Goal: Transaction & Acquisition: Purchase product/service

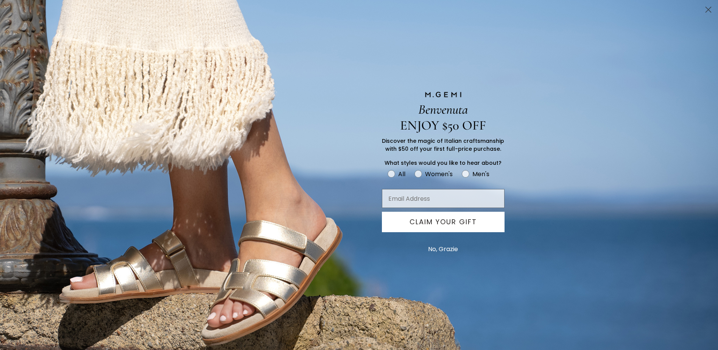
click at [706, 8] on circle "Close dialog" at bounding box center [708, 9] width 12 height 12
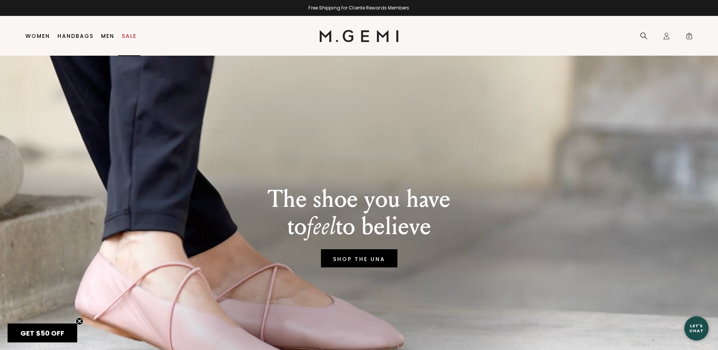
click at [129, 35] on link "Sale" at bounding box center [129, 36] width 15 height 6
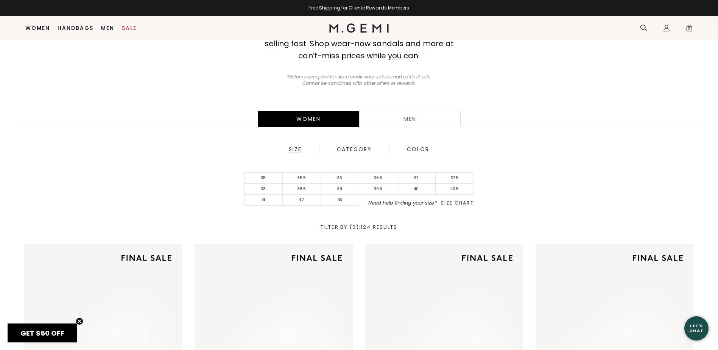
scroll to position [97, 0]
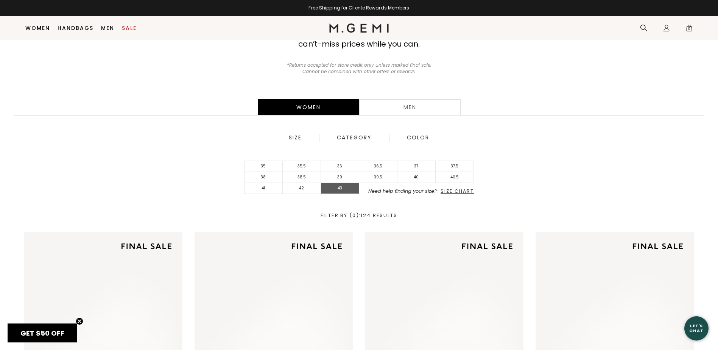
click at [343, 189] on li "43" at bounding box center [340, 188] width 38 height 11
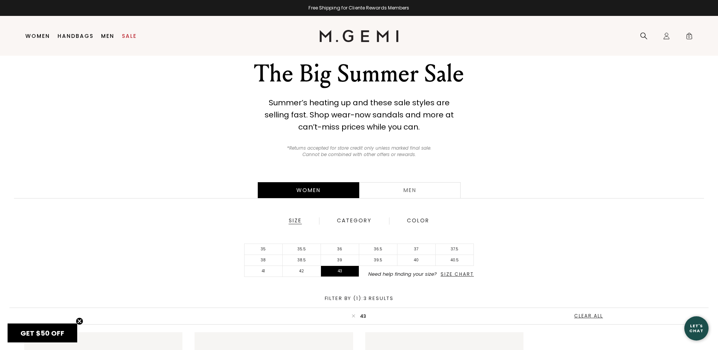
scroll to position [16, 0]
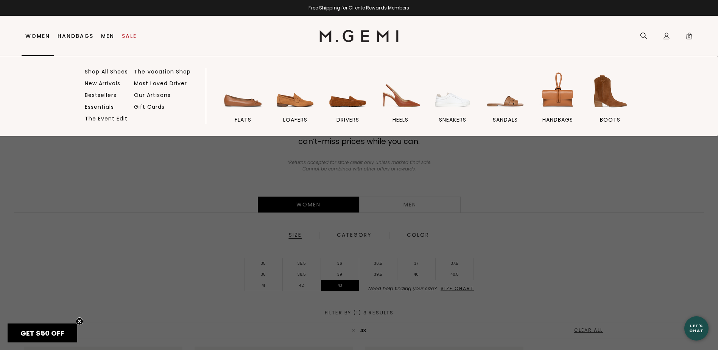
click at [38, 35] on link "Women" at bounding box center [37, 36] width 25 height 6
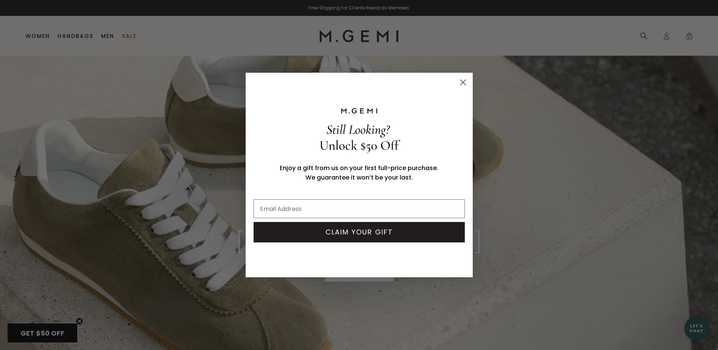
click at [462, 83] on circle "Close dialog" at bounding box center [463, 82] width 12 height 12
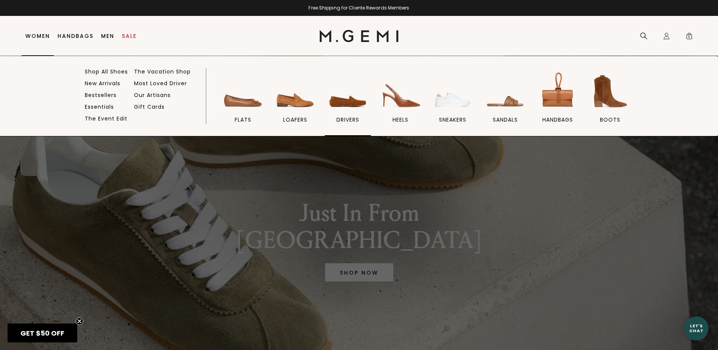
click at [356, 118] on span "drivers" at bounding box center [348, 119] width 23 height 7
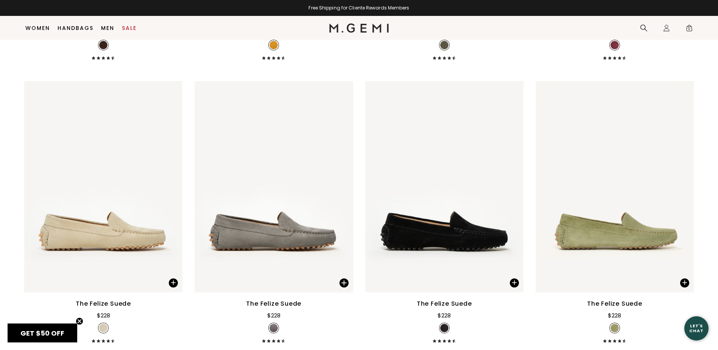
scroll to position [401, 0]
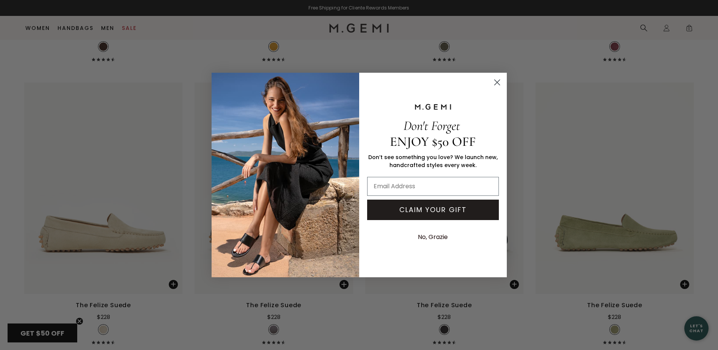
click at [497, 83] on icon "Close dialog" at bounding box center [496, 82] width 5 height 5
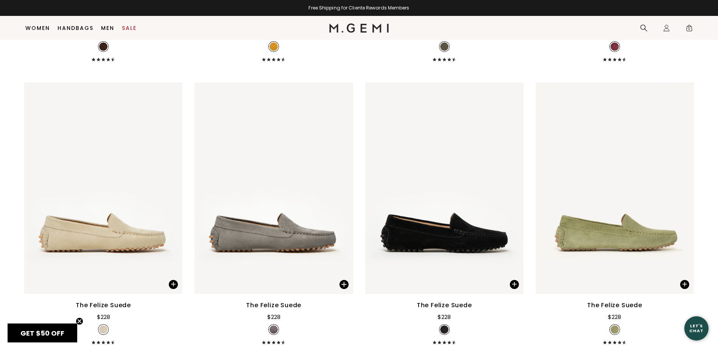
click at [111, 301] on div "The Felize Suede" at bounding box center [103, 305] width 55 height 9
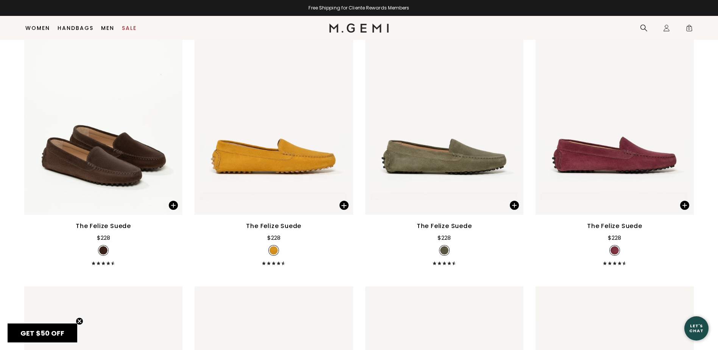
scroll to position [136, 0]
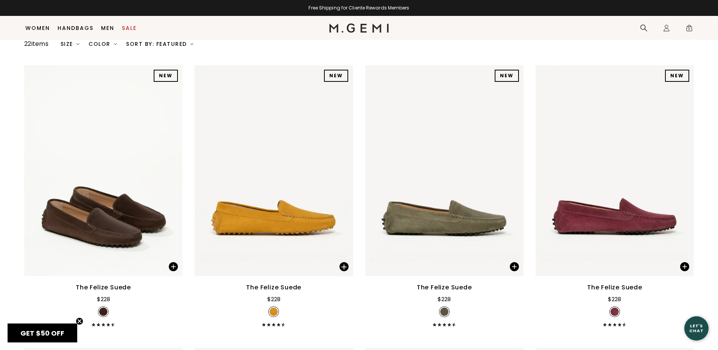
click at [441, 283] on div "The Felize Suede" at bounding box center [444, 287] width 55 height 9
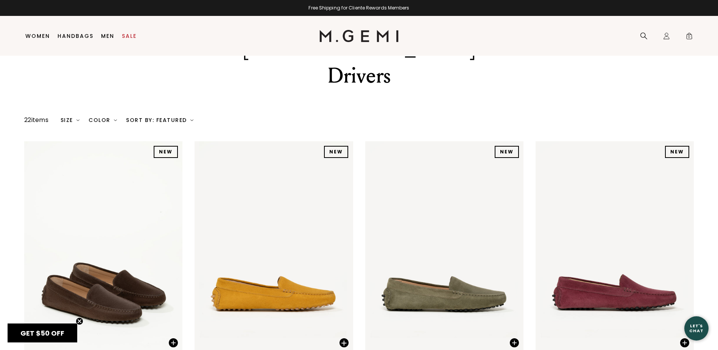
scroll to position [0, 0]
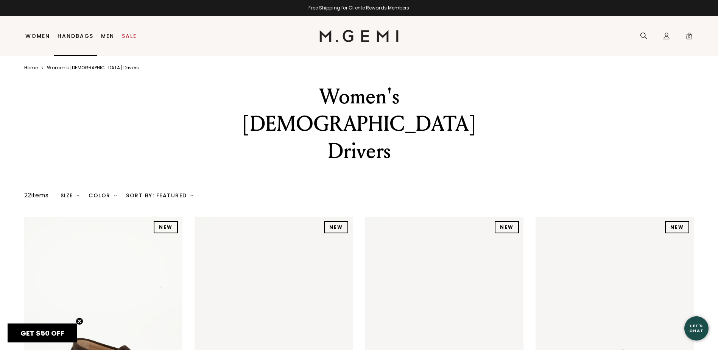
click at [78, 39] on link "Handbags" at bounding box center [76, 36] width 36 height 6
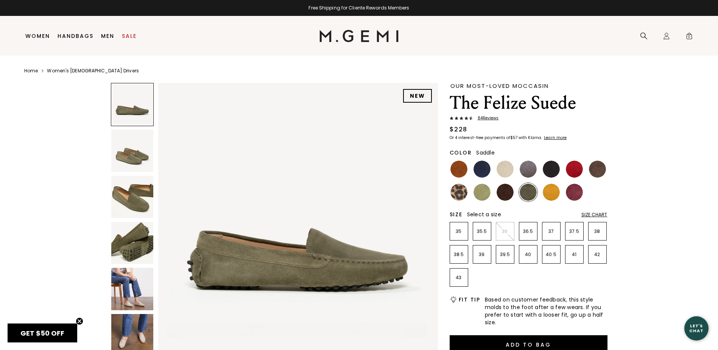
click at [461, 171] on img at bounding box center [459, 169] width 17 height 17
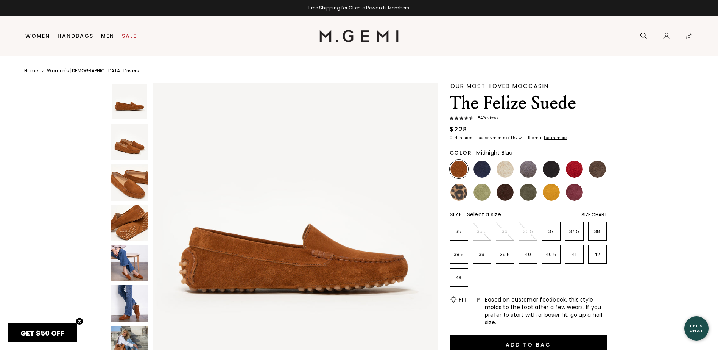
click at [477, 167] on img at bounding box center [482, 169] width 17 height 17
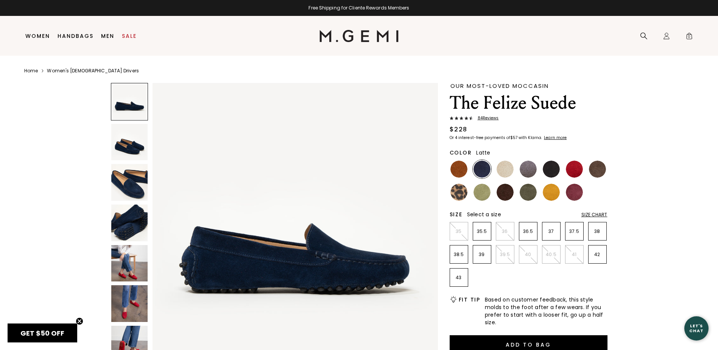
click at [507, 170] on img at bounding box center [505, 169] width 17 height 17
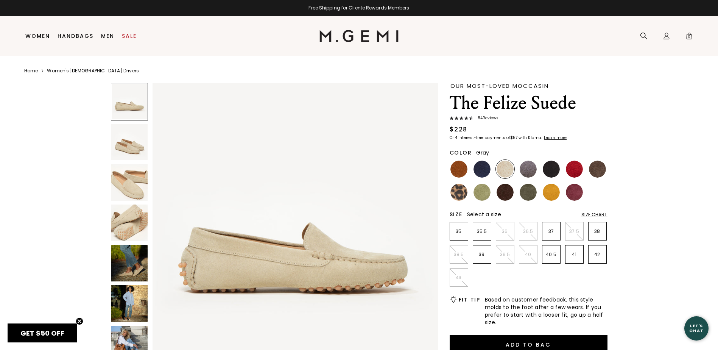
click at [524, 166] on img at bounding box center [528, 169] width 17 height 17
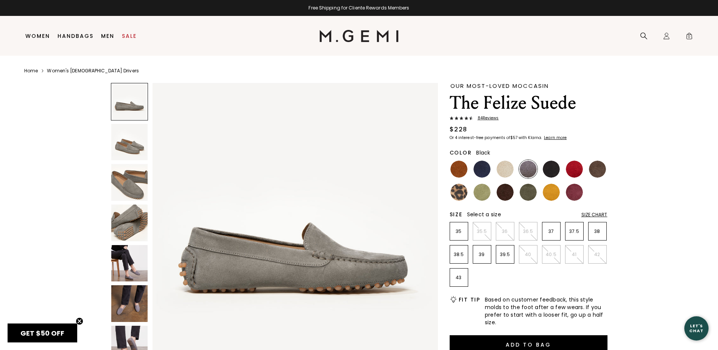
click at [553, 169] on img at bounding box center [551, 169] width 17 height 17
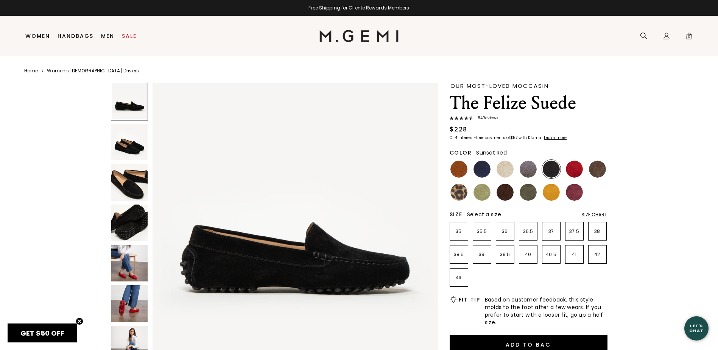
click at [574, 169] on img at bounding box center [574, 169] width 17 height 17
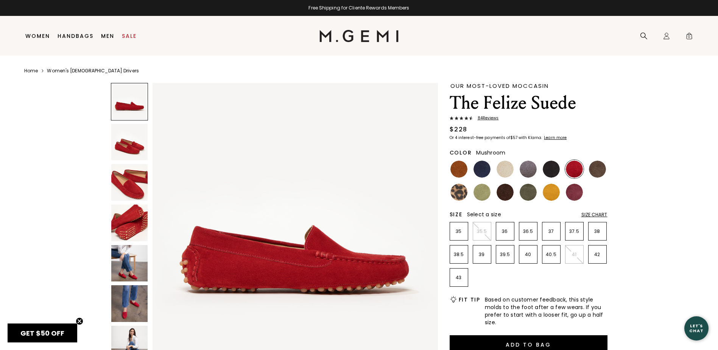
click at [601, 174] on img at bounding box center [597, 169] width 17 height 17
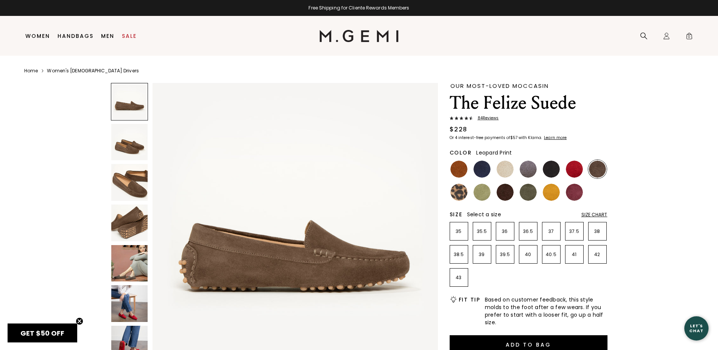
click at [460, 195] on img at bounding box center [459, 192] width 17 height 17
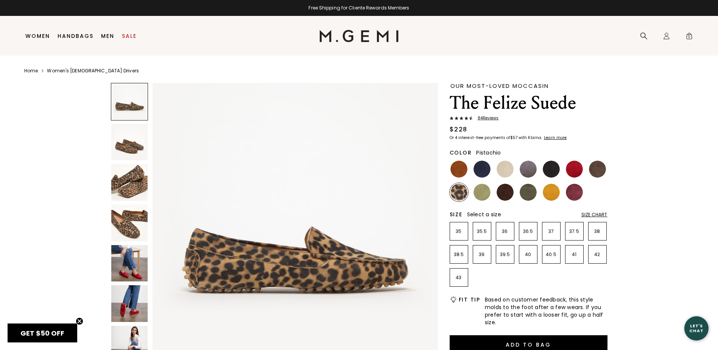
click at [490, 194] on img at bounding box center [482, 192] width 17 height 17
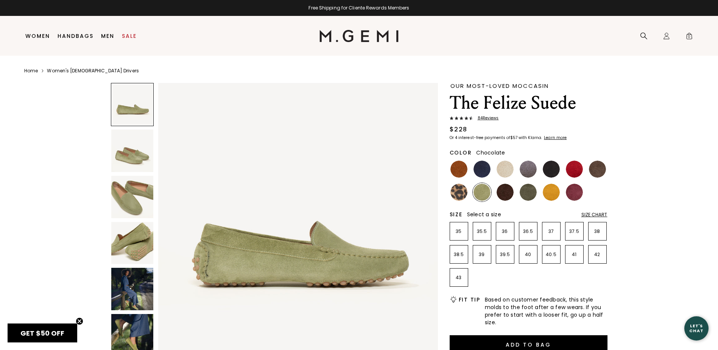
click at [508, 194] on img at bounding box center [505, 192] width 17 height 17
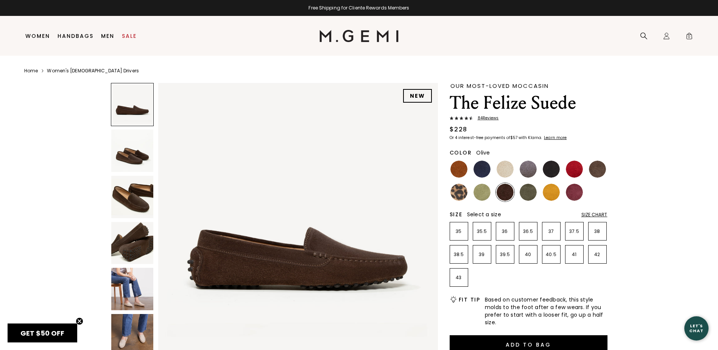
click at [528, 193] on img at bounding box center [528, 192] width 17 height 17
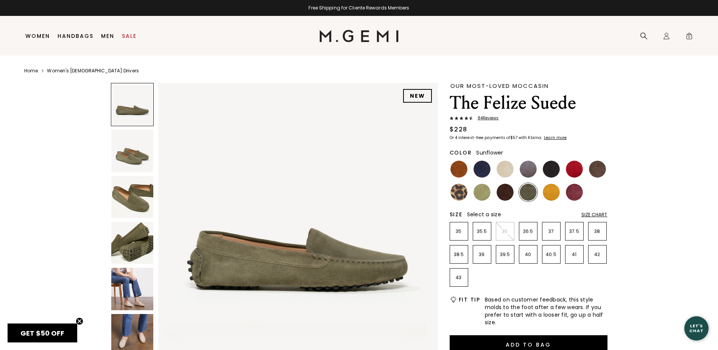
click at [553, 192] on img at bounding box center [551, 192] width 17 height 17
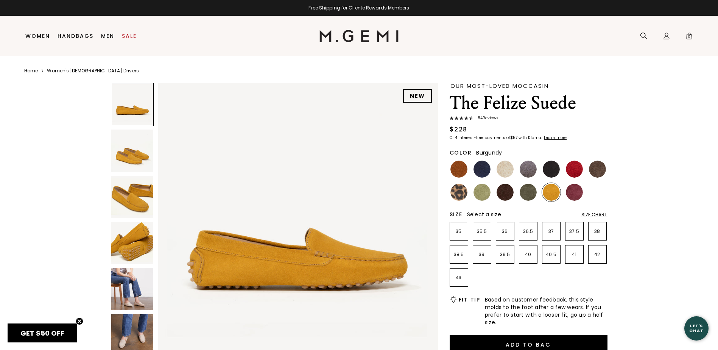
click at [571, 195] on img at bounding box center [574, 192] width 17 height 17
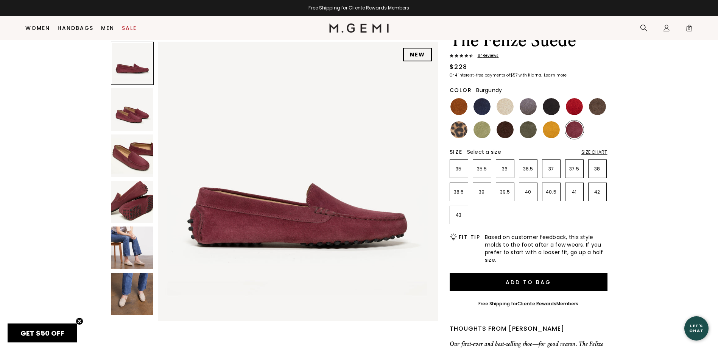
scroll to position [98, 0]
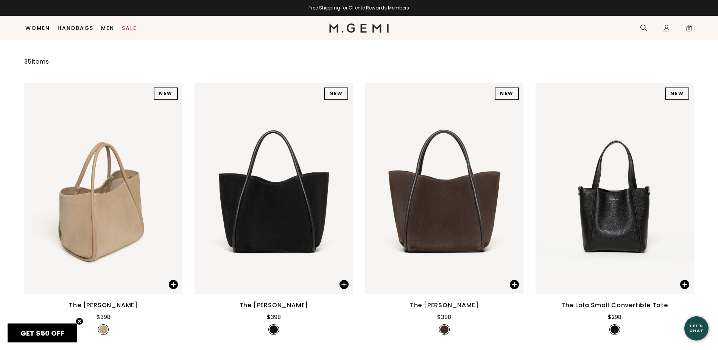
scroll to position [60, 0]
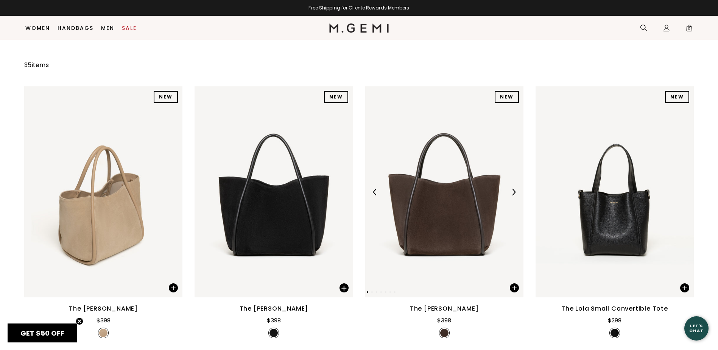
click at [445, 228] on img at bounding box center [444, 191] width 158 height 211
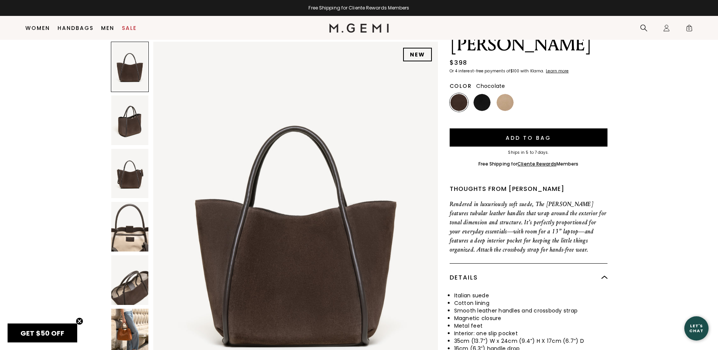
scroll to position [60, 0]
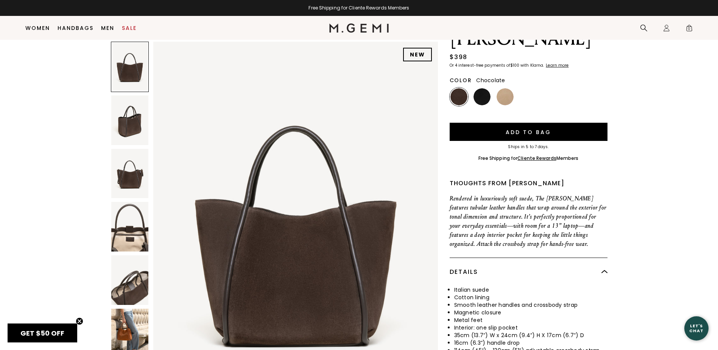
click at [122, 281] on img at bounding box center [129, 280] width 37 height 50
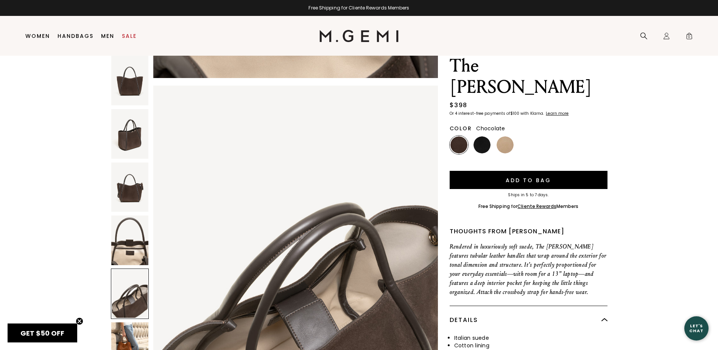
scroll to position [16, 0]
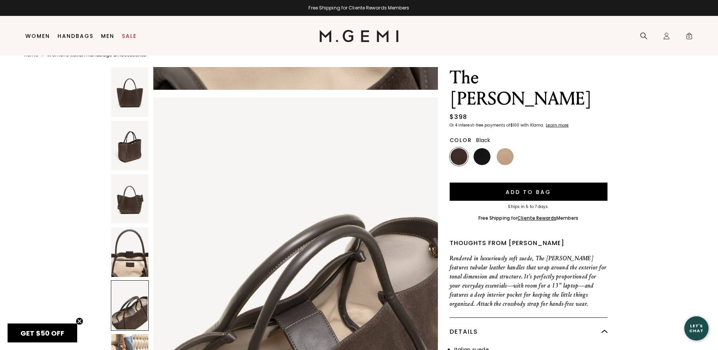
click at [482, 148] on img at bounding box center [482, 156] width 17 height 17
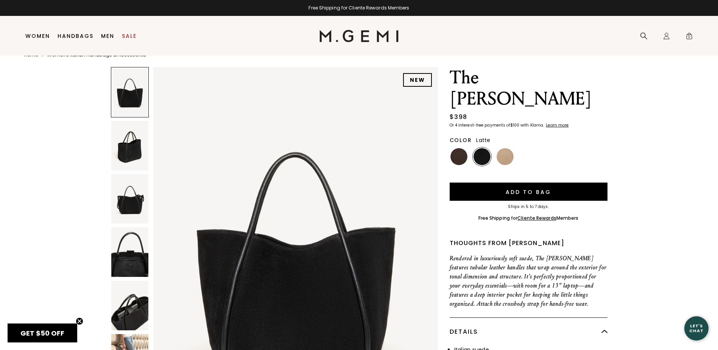
click at [501, 148] on img at bounding box center [505, 156] width 17 height 17
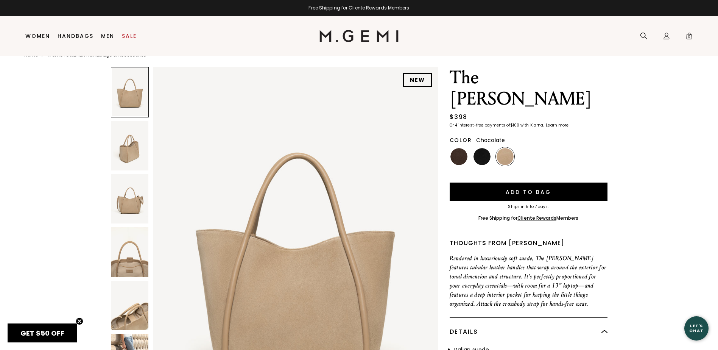
click at [454, 148] on img at bounding box center [459, 156] width 17 height 17
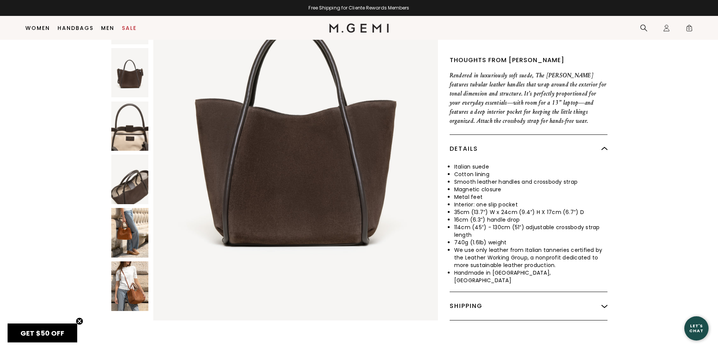
scroll to position [189, 0]
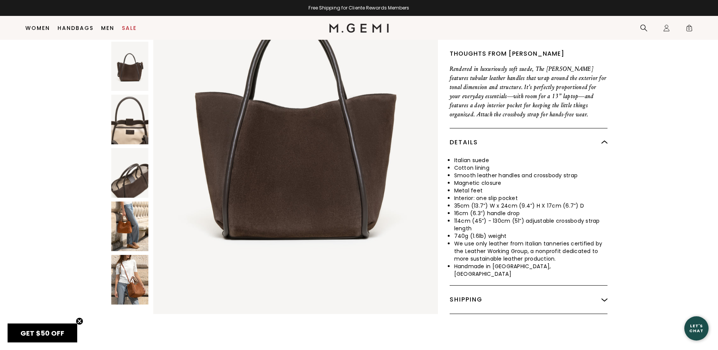
click at [606, 285] on div "Shipping" at bounding box center [529, 299] width 158 height 28
